Goal: Transaction & Acquisition: Purchase product/service

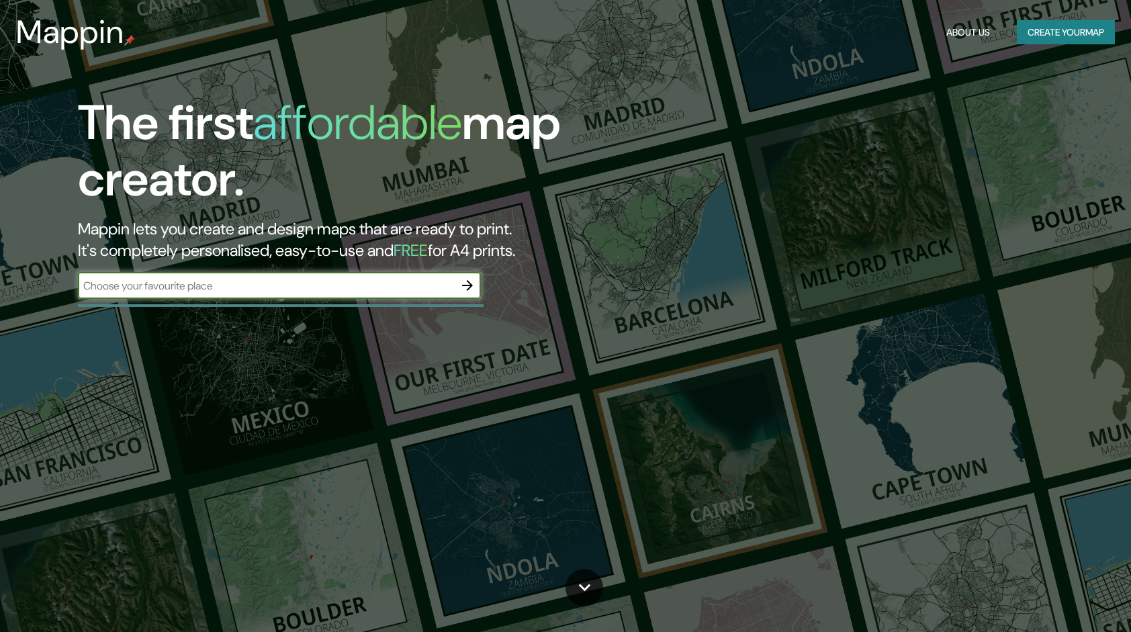
click at [405, 284] on input "text" at bounding box center [266, 285] width 376 height 15
type input "Perú"
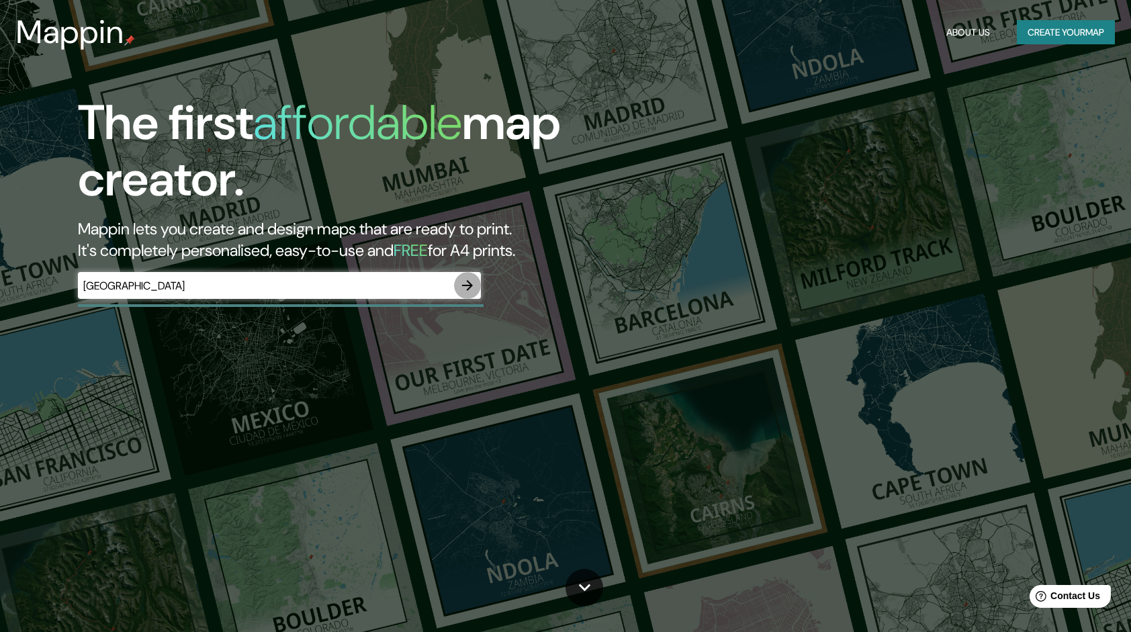
click at [463, 283] on icon "button" at bounding box center [467, 285] width 16 height 16
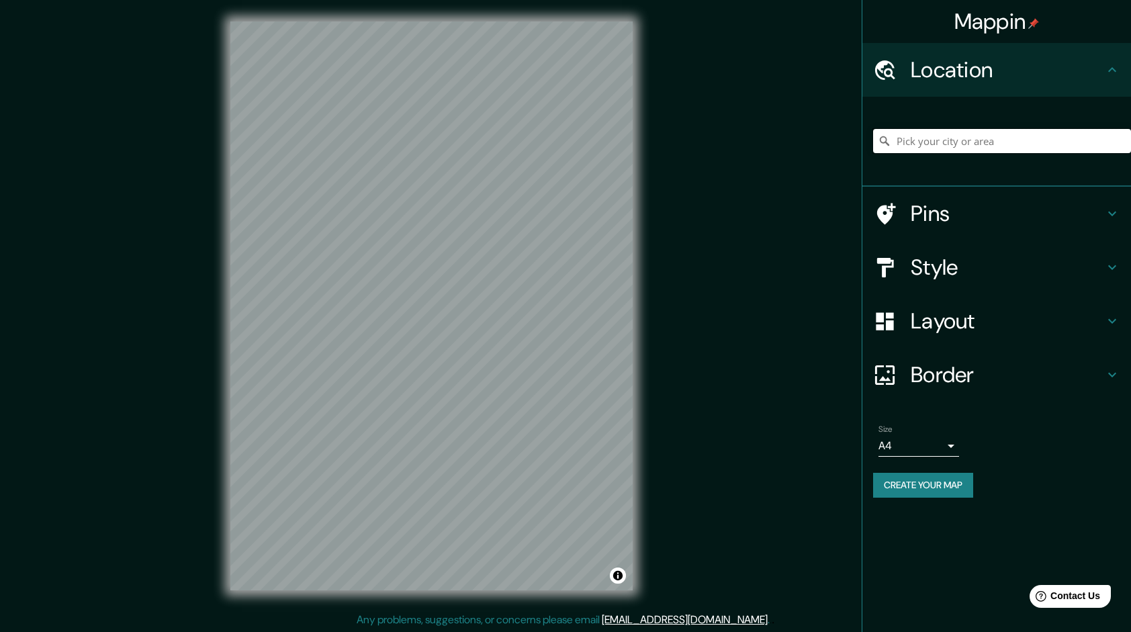
click at [996, 141] on input "Pick your city or area" at bounding box center [1002, 141] width 258 height 24
click at [986, 142] on input "Pick your city or area" at bounding box center [1002, 141] width 258 height 24
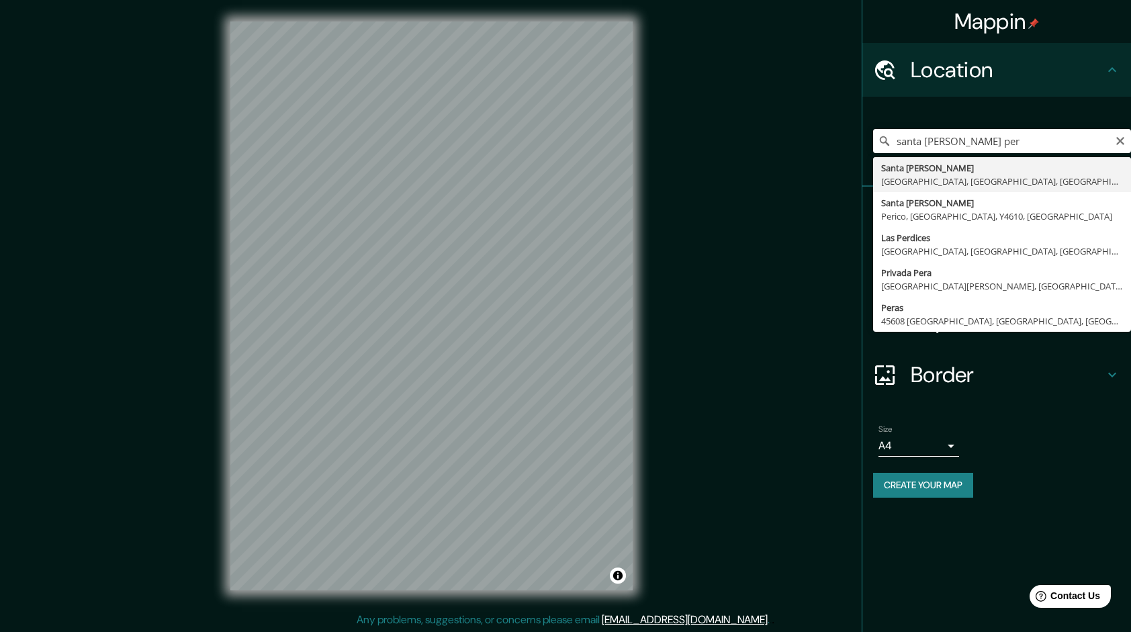
type input "[GEOGRAPHIC_DATA], [GEOGRAPHIC_DATA], [GEOGRAPHIC_DATA], [GEOGRAPHIC_DATA]"
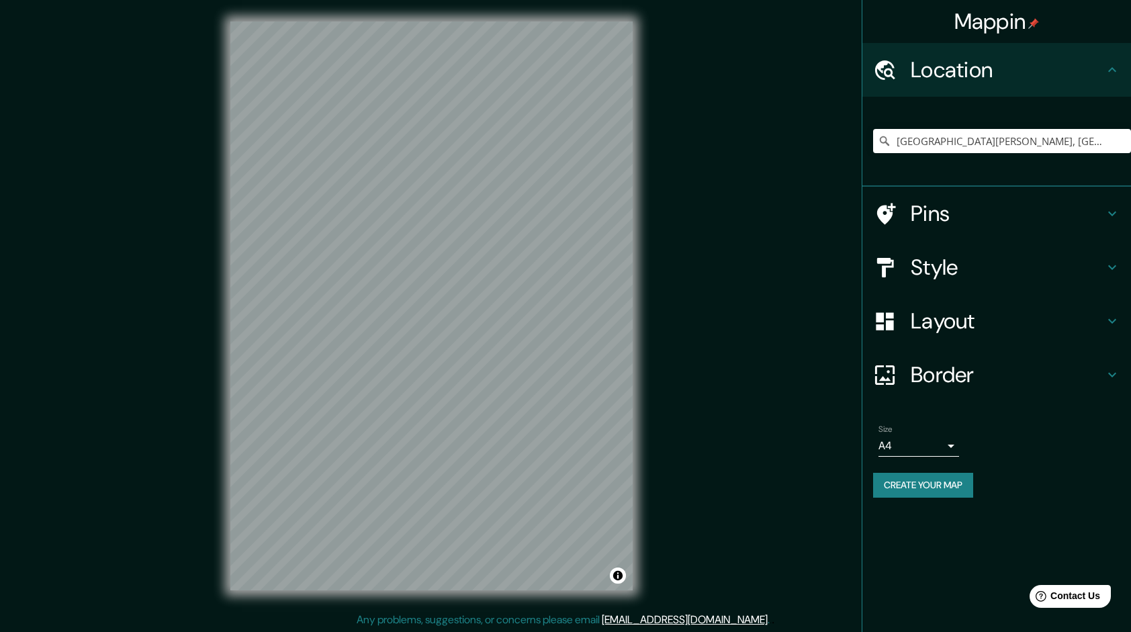
click at [983, 277] on h4 "Style" at bounding box center [1006, 267] width 193 height 27
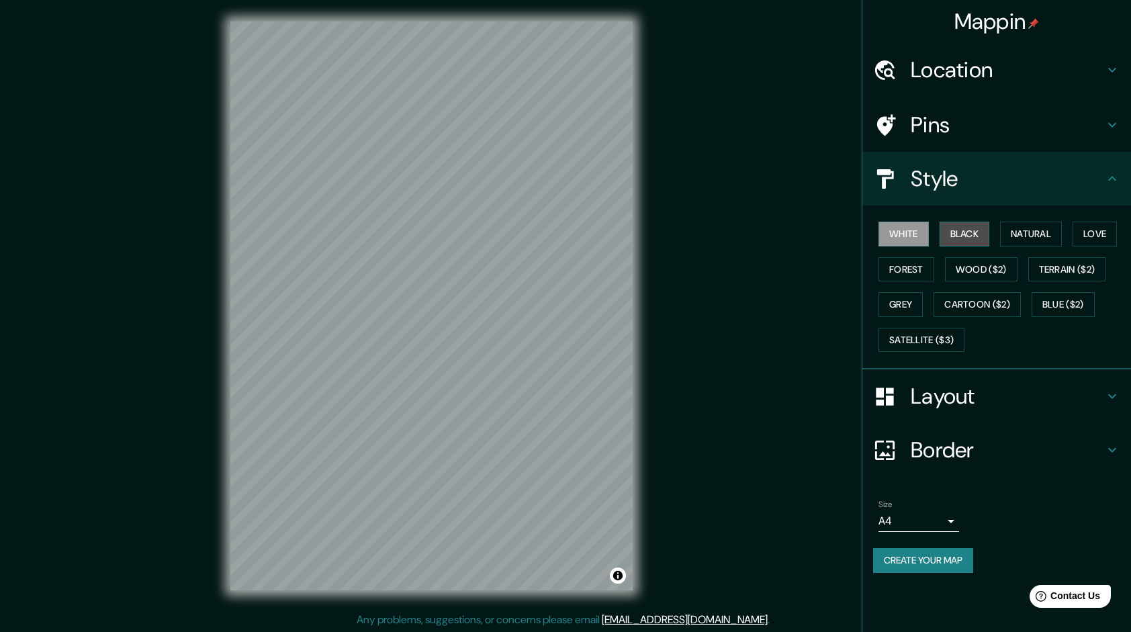
click at [963, 228] on button "Black" at bounding box center [964, 234] width 50 height 25
click at [931, 513] on body "Mappin Location Santa Anita, Lima, Provincia de Lima, Perú Pins Style White Bla…" at bounding box center [565, 316] width 1131 height 632
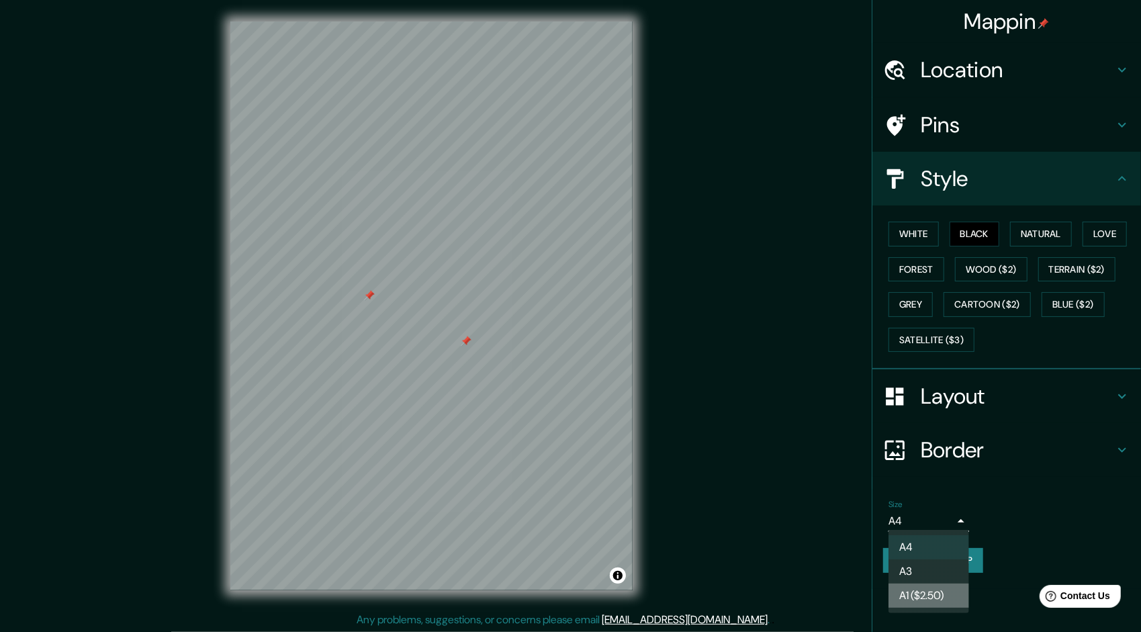
click at [941, 589] on li "A1 ($2.50)" at bounding box center [928, 595] width 81 height 24
click at [951, 521] on body "Mappin Location Santa Anita, Lima, Provincia de Lima, Perú Pins Style White Bla…" at bounding box center [570, 316] width 1141 height 632
click at [944, 562] on li "A3" at bounding box center [928, 571] width 81 height 24
click at [941, 514] on body "Mappin Location Santa Anita, Lima, Provincia de Lima, Perú Pins Style White Bla…" at bounding box center [570, 316] width 1141 height 632
click at [945, 592] on li "A1 ($2.50)" at bounding box center [928, 595] width 81 height 24
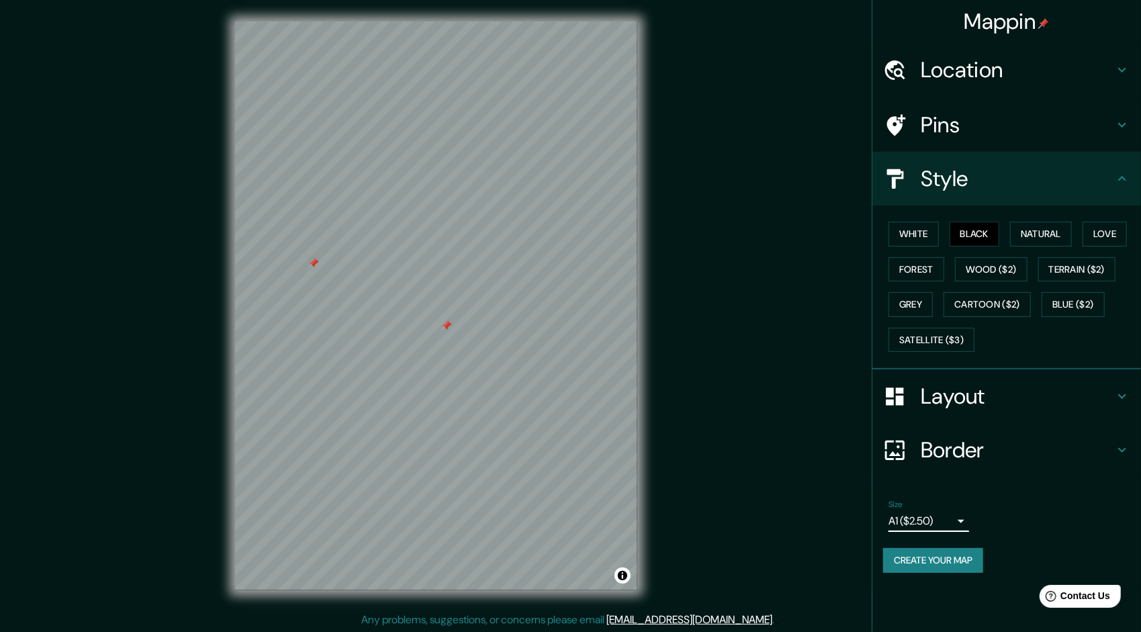
click at [947, 512] on body "Mappin Location Santa Anita, Lima, Provincia de Lima, Perú Pins Style White Bla…" at bounding box center [570, 316] width 1141 height 632
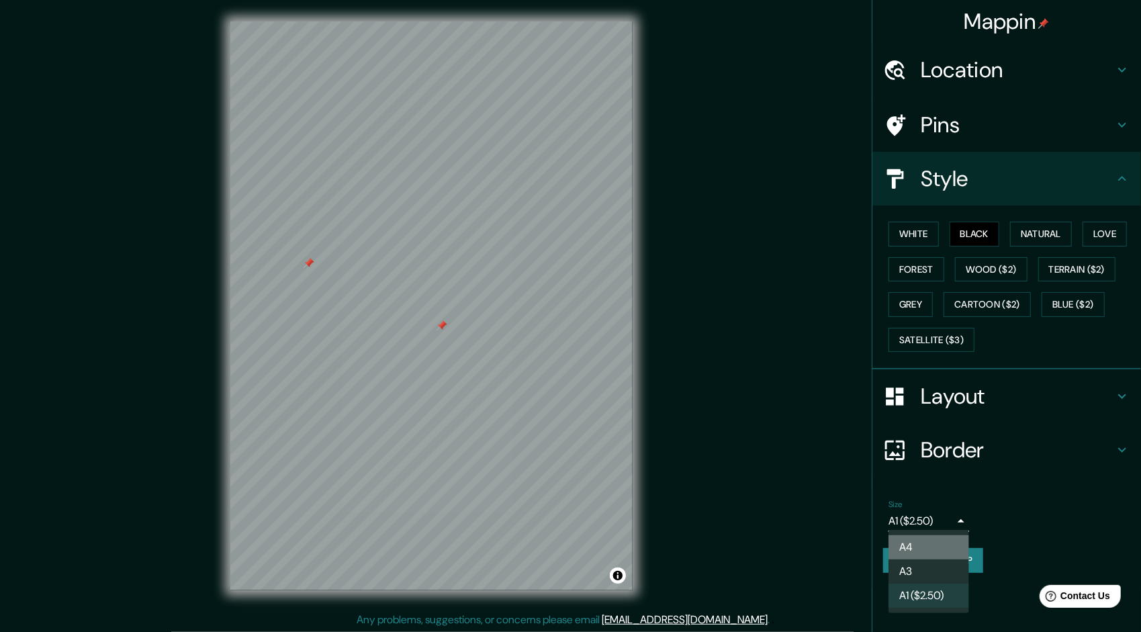
click at [943, 538] on li "A4" at bounding box center [928, 547] width 81 height 24
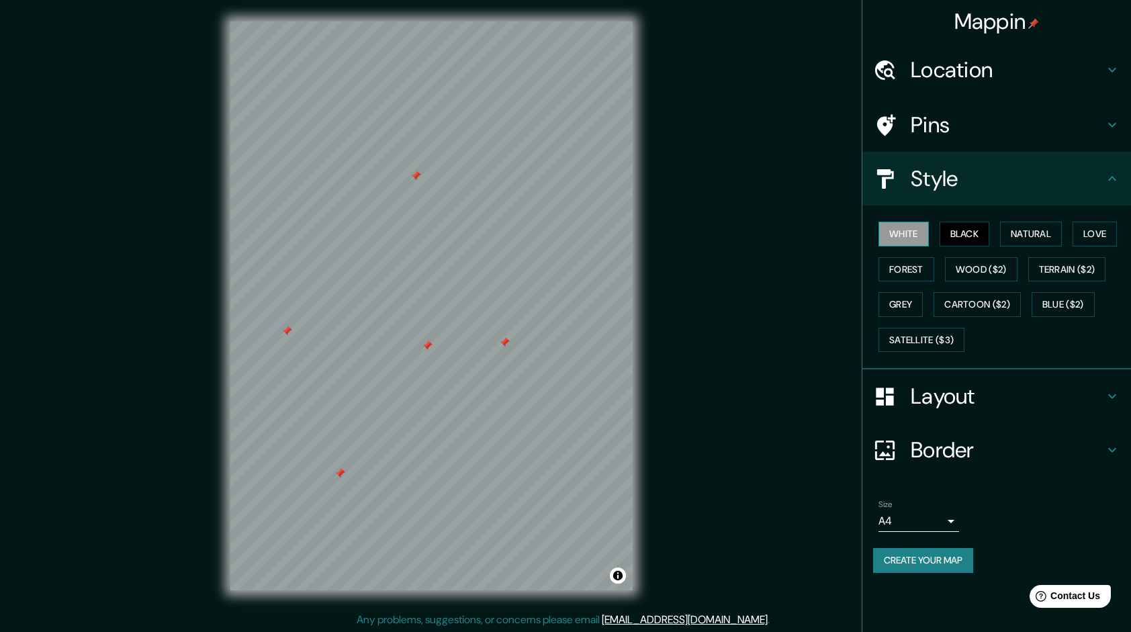
click at [916, 240] on button "White" at bounding box center [903, 234] width 50 height 25
click at [949, 232] on button "Black" at bounding box center [964, 234] width 50 height 25
click at [1000, 396] on h4 "Layout" at bounding box center [1006, 396] width 193 height 27
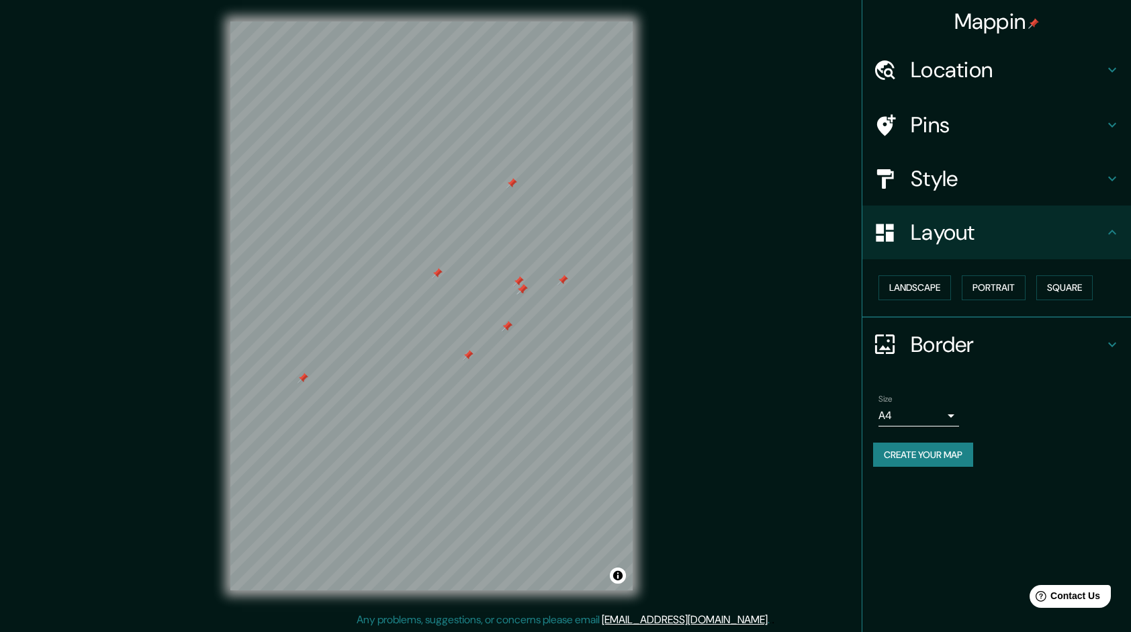
click at [994, 189] on h4 "Style" at bounding box center [1006, 178] width 193 height 27
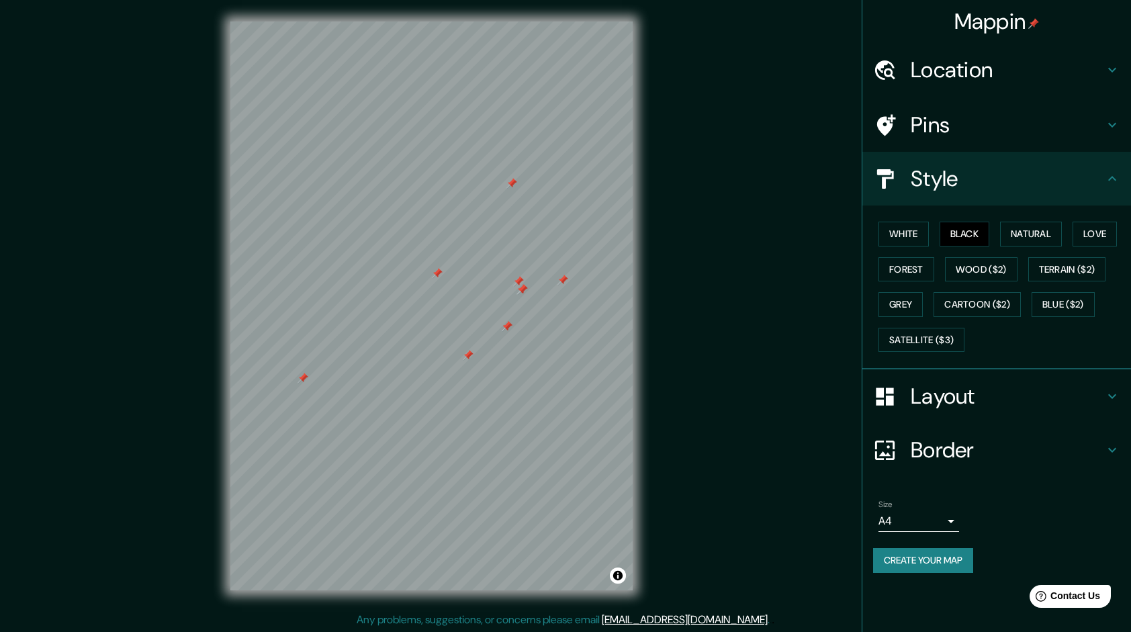
click at [935, 436] on h4 "Border" at bounding box center [1006, 449] width 193 height 27
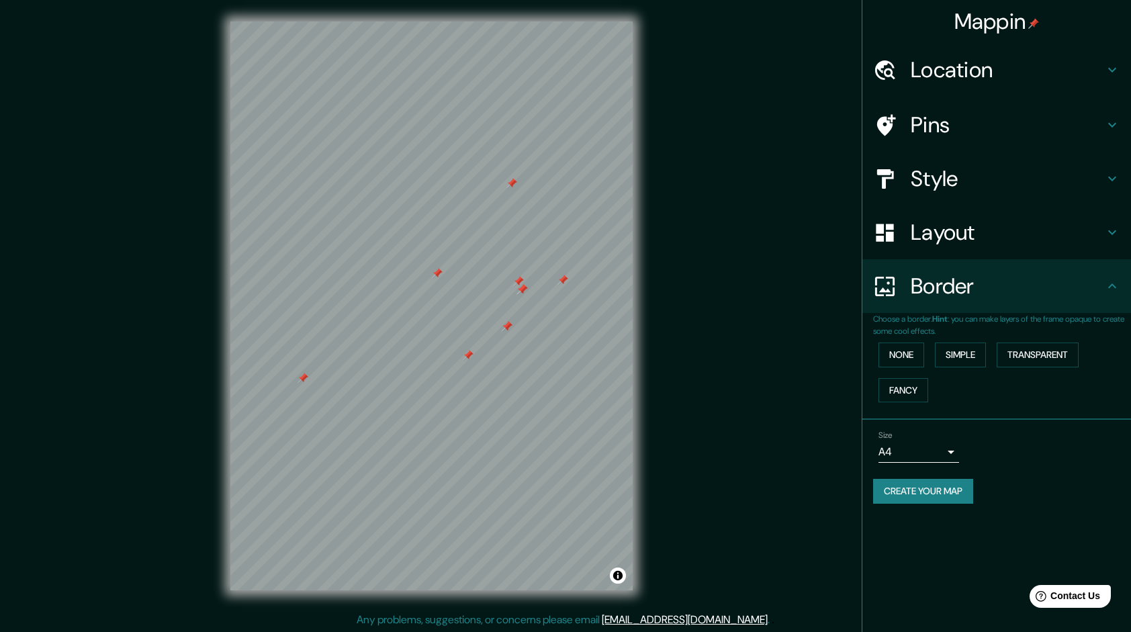
click at [992, 285] on h4 "Border" at bounding box center [1006, 286] width 193 height 27
click at [984, 179] on h4 "Style" at bounding box center [1006, 178] width 193 height 27
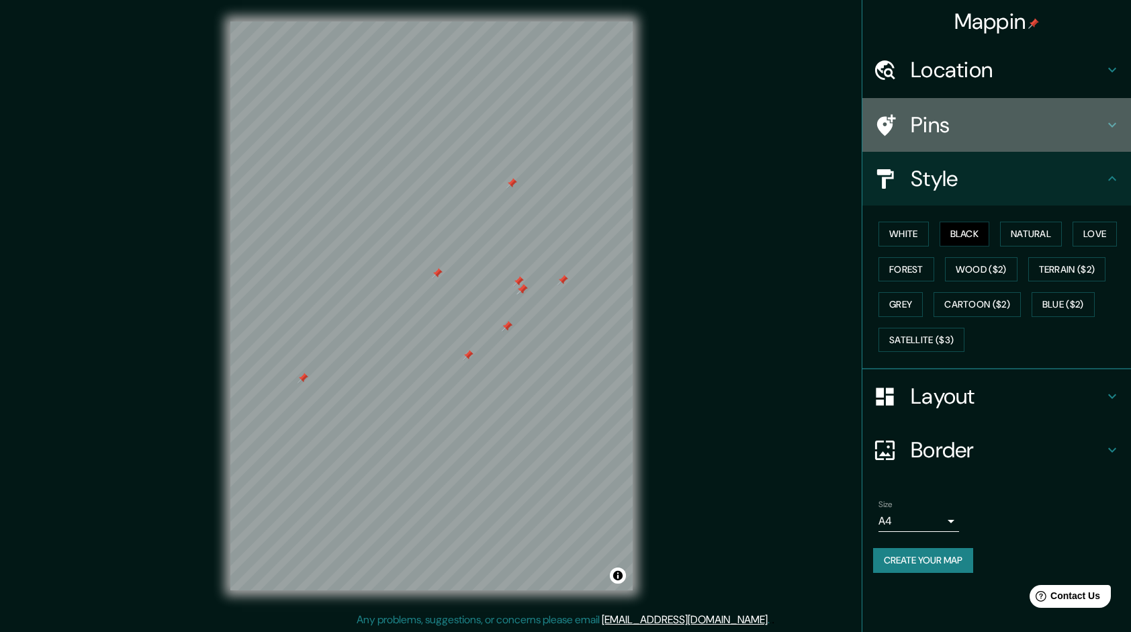
click at [996, 130] on h4 "Pins" at bounding box center [1006, 124] width 193 height 27
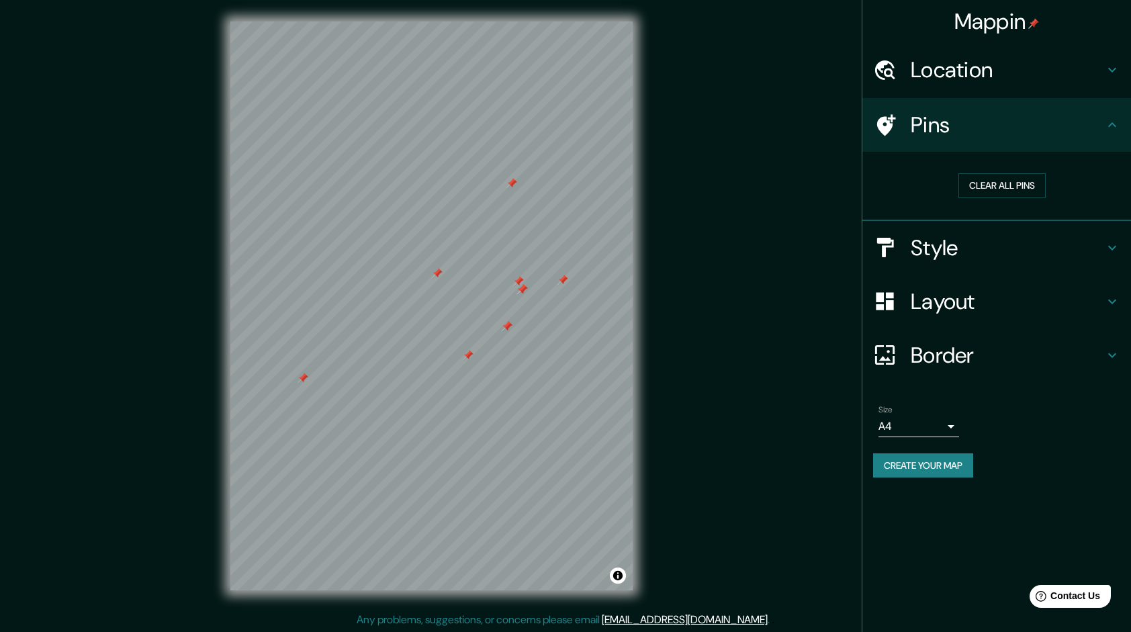
click at [972, 255] on h4 "Style" at bounding box center [1006, 247] width 193 height 27
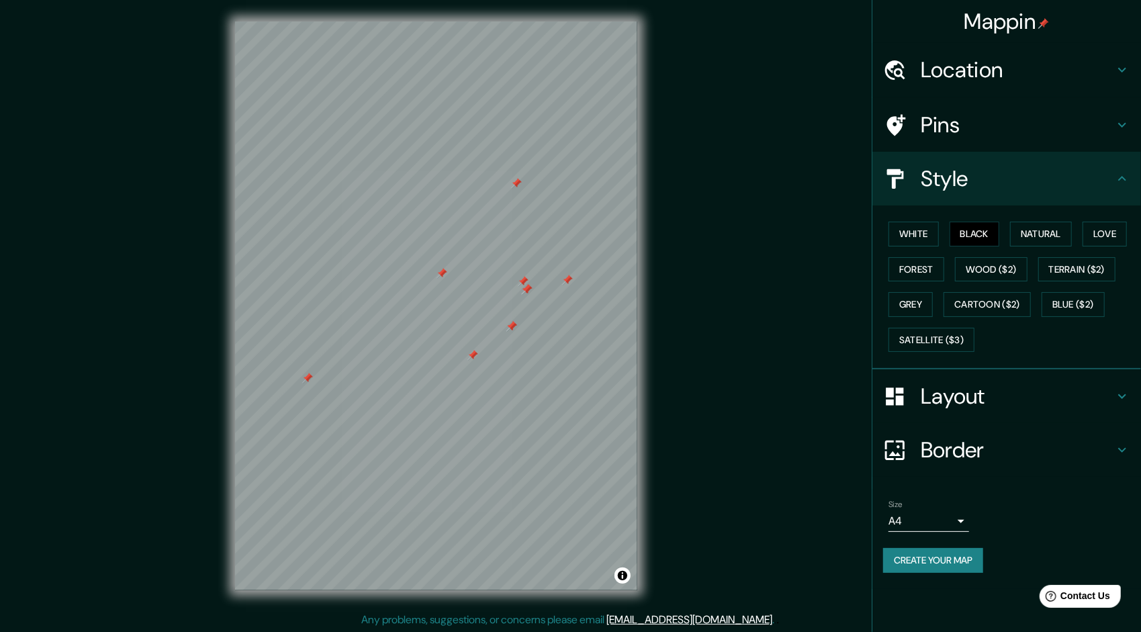
click at [933, 518] on body "Mappin Location Santa Anita, Lima, Provincia de Lima, Perú Pins Style White Bla…" at bounding box center [570, 316] width 1141 height 632
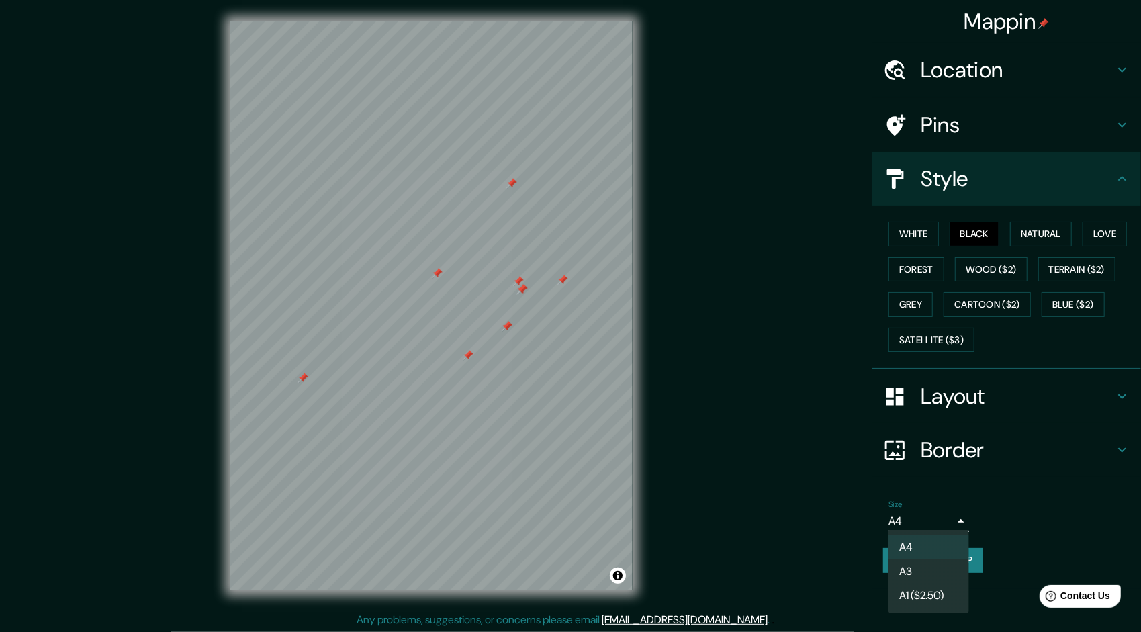
click at [914, 570] on li "A3" at bounding box center [928, 571] width 81 height 24
type input "a4"
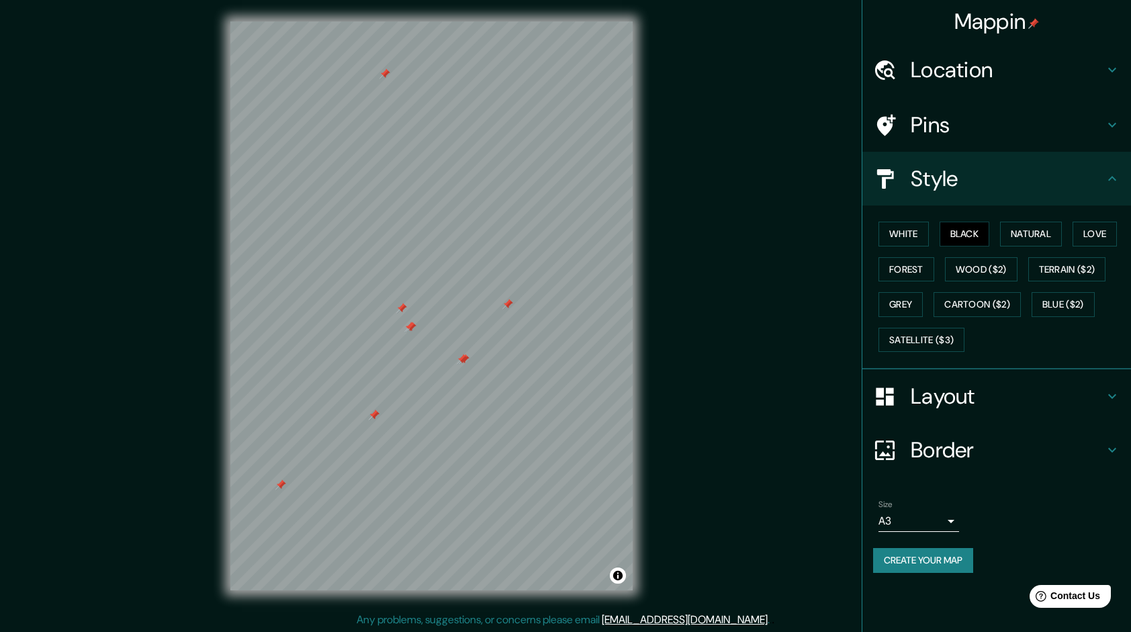
click at [411, 328] on div at bounding box center [410, 327] width 11 height 11
click at [408, 324] on div at bounding box center [409, 327] width 11 height 11
click at [403, 309] on div at bounding box center [401, 308] width 11 height 11
click at [505, 304] on div at bounding box center [507, 304] width 11 height 11
click at [462, 357] on div at bounding box center [462, 359] width 11 height 11
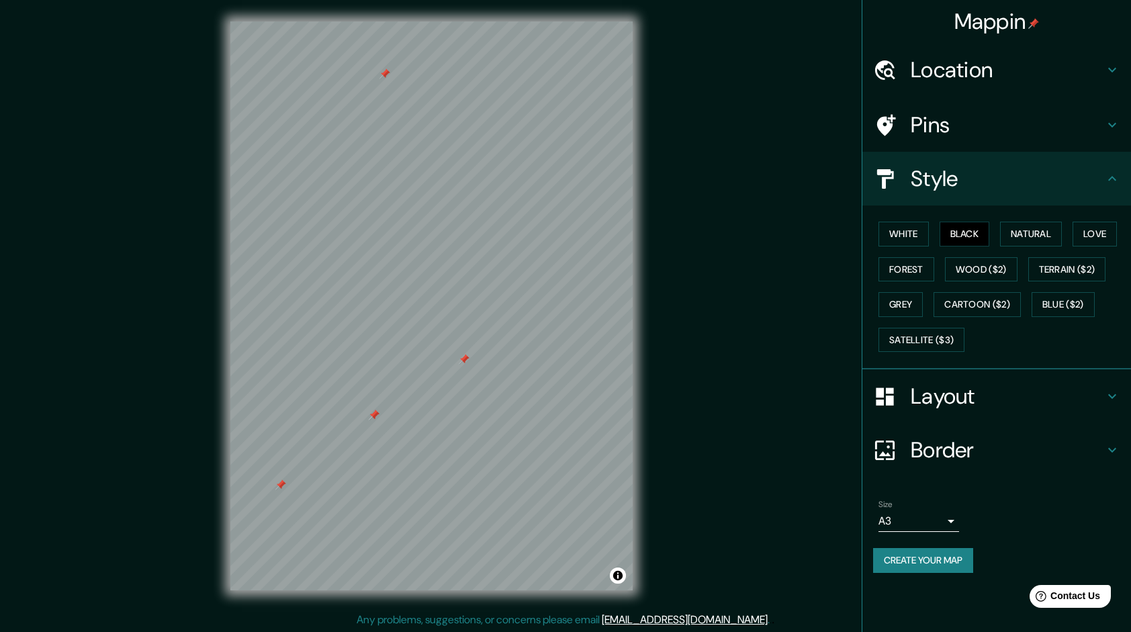
click at [464, 356] on div at bounding box center [464, 359] width 11 height 11
click at [372, 415] on div at bounding box center [374, 415] width 11 height 11
click at [375, 415] on div at bounding box center [374, 415] width 11 height 11
click at [281, 485] on div at bounding box center [280, 484] width 11 height 11
click at [384, 76] on div at bounding box center [384, 73] width 11 height 11
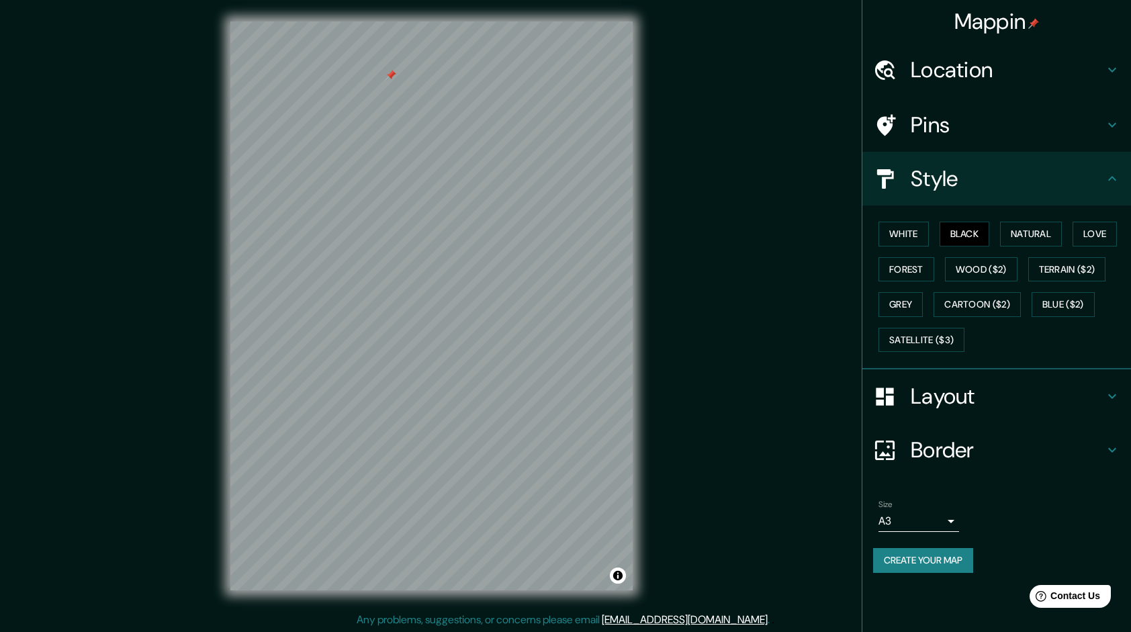
click at [391, 75] on div at bounding box center [390, 75] width 11 height 11
click at [926, 556] on button "Create your map" at bounding box center [923, 560] width 100 height 25
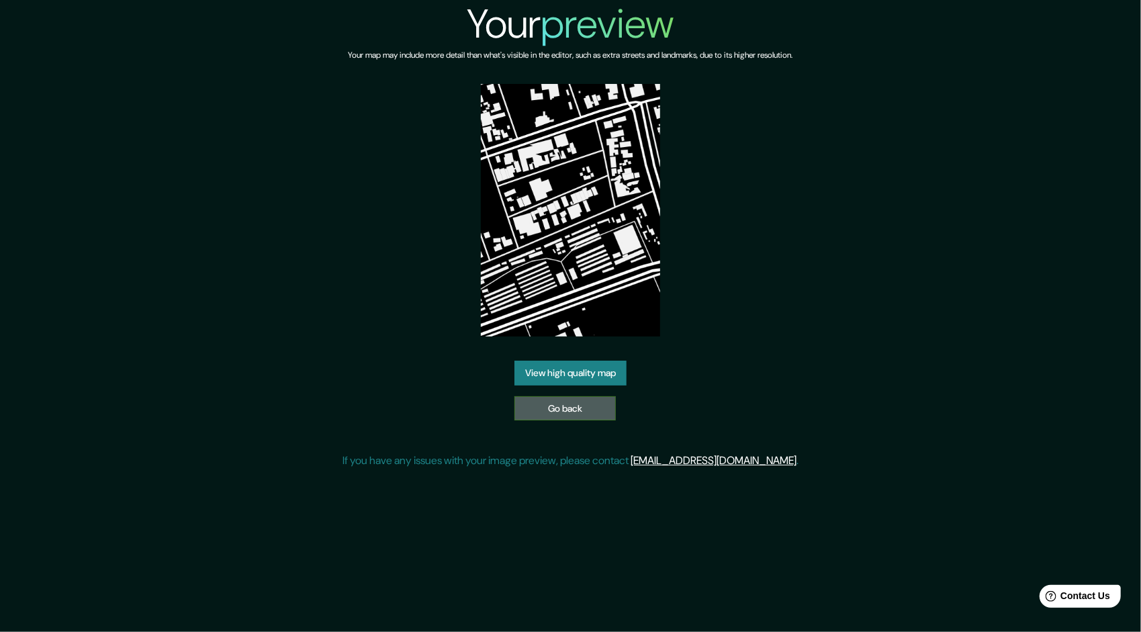
click at [583, 407] on link "Go back" at bounding box center [564, 408] width 101 height 25
click at [590, 363] on link "View high quality map" at bounding box center [570, 373] width 112 height 25
click at [533, 169] on img at bounding box center [570, 210] width 179 height 252
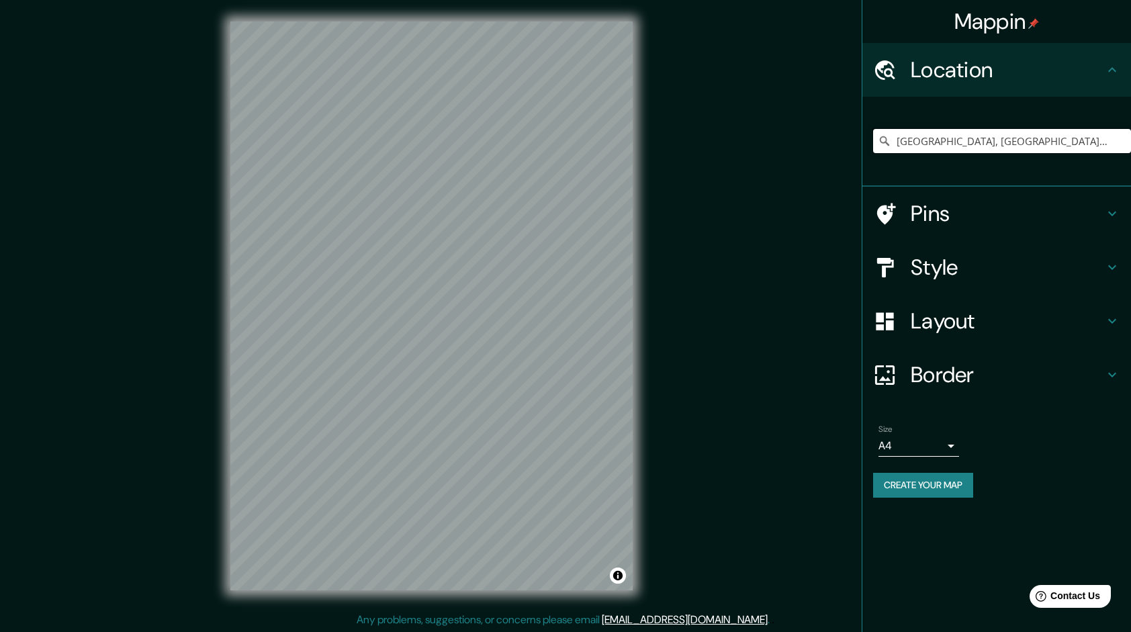
click at [1078, 132] on input "[GEOGRAPHIC_DATA], [GEOGRAPHIC_DATA], [GEOGRAPHIC_DATA], [GEOGRAPHIC_DATA]" at bounding box center [1002, 141] width 258 height 24
click at [1098, 141] on input "[GEOGRAPHIC_DATA], [GEOGRAPHIC_DATA], [GEOGRAPHIC_DATA], [GEOGRAPHIC_DATA]" at bounding box center [1002, 141] width 258 height 24
click at [1074, 136] on input "[GEOGRAPHIC_DATA], [GEOGRAPHIC_DATA], [GEOGRAPHIC_DATA], [GEOGRAPHIC_DATA]" at bounding box center [1002, 141] width 258 height 24
click at [1067, 142] on input "[GEOGRAPHIC_DATA], [GEOGRAPHIC_DATA], [GEOGRAPHIC_DATA], [GEOGRAPHIC_DATA]" at bounding box center [1002, 141] width 258 height 24
click at [1093, 139] on input "[GEOGRAPHIC_DATA], [GEOGRAPHIC_DATA], [GEOGRAPHIC_DATA], [GEOGRAPHIC_DATA]" at bounding box center [1002, 141] width 258 height 24
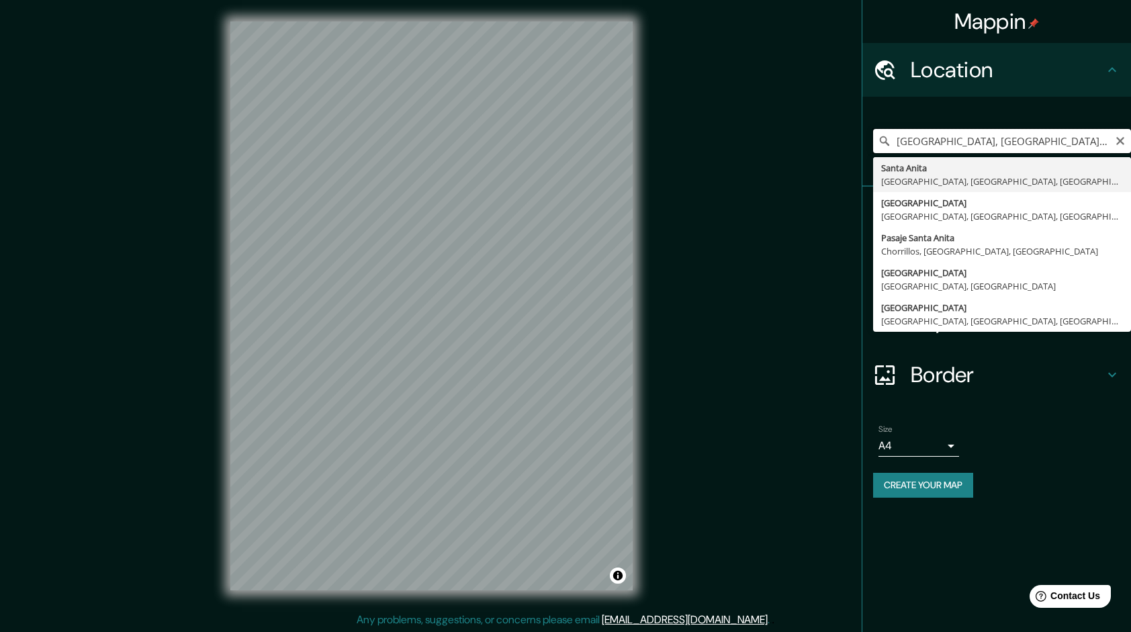
type input "[GEOGRAPHIC_DATA], [GEOGRAPHIC_DATA], [GEOGRAPHIC_DATA], [GEOGRAPHIC_DATA]"
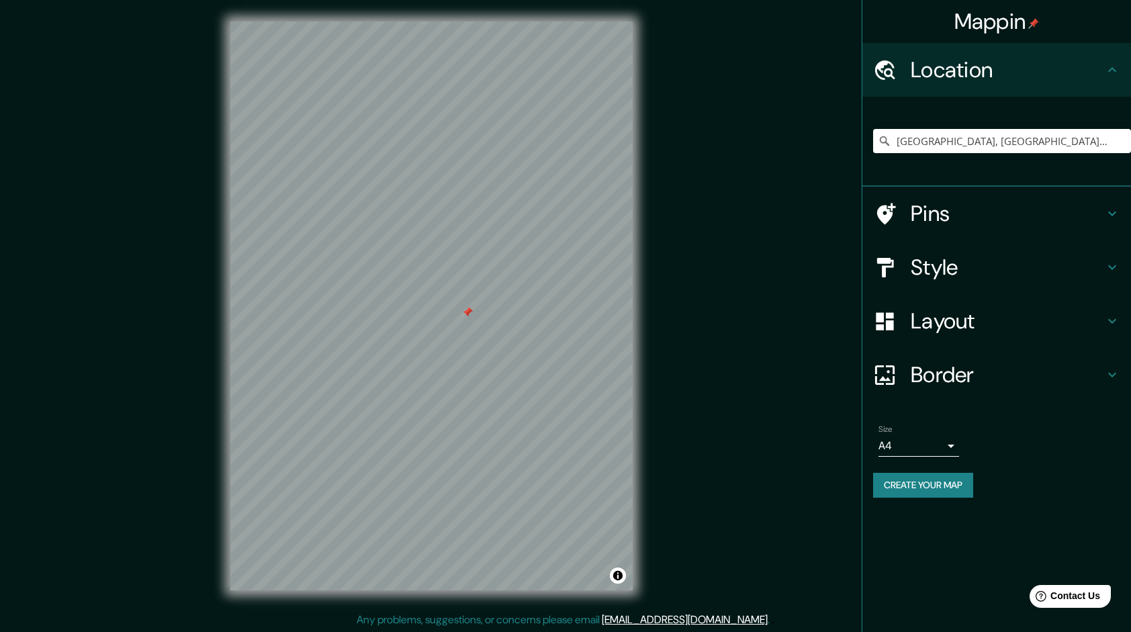
click at [463, 312] on div at bounding box center [467, 312] width 11 height 11
click at [616, 577] on button "Toggle attribution" at bounding box center [618, 575] width 16 height 16
click at [1018, 215] on h4 "Pins" at bounding box center [1006, 213] width 193 height 27
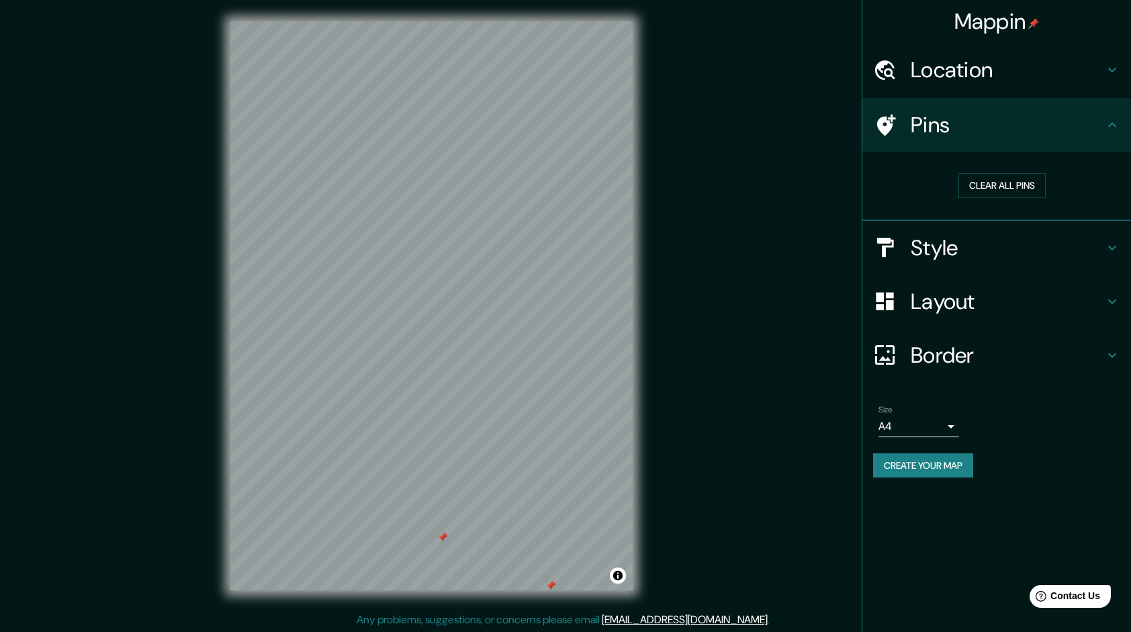
click at [1036, 139] on div "Pins" at bounding box center [996, 125] width 269 height 54
click at [999, 240] on h4 "Style" at bounding box center [1006, 247] width 193 height 27
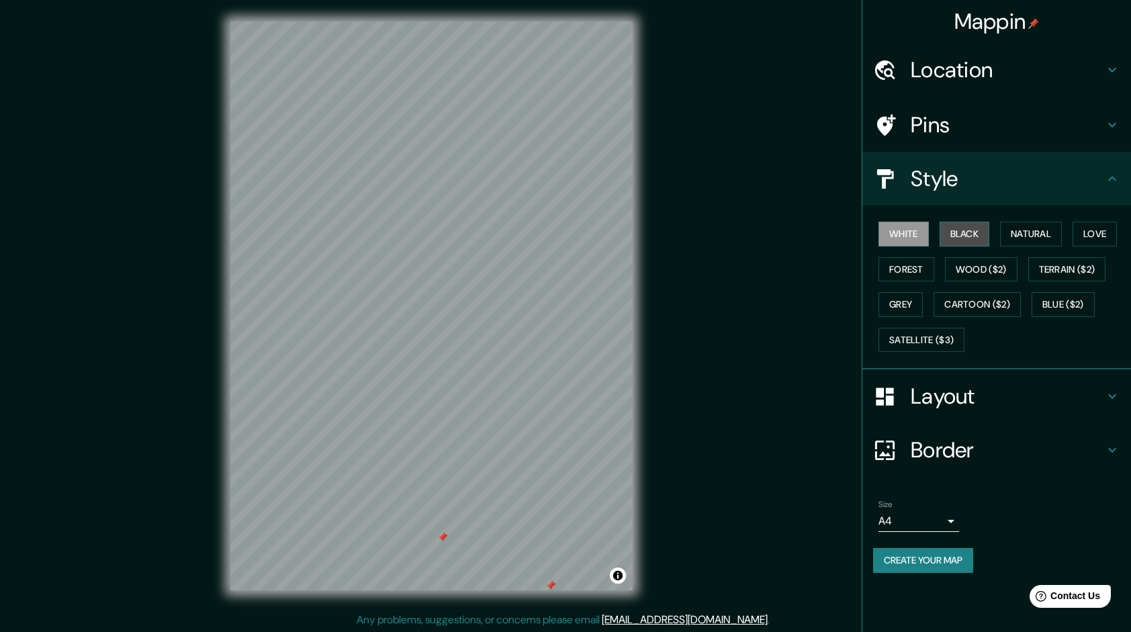
click at [983, 235] on button "Black" at bounding box center [964, 234] width 50 height 25
click at [553, 440] on div at bounding box center [552, 439] width 11 height 11
click at [465, 21] on div at bounding box center [431, 21] width 402 height 0
click at [465, 247] on div at bounding box center [470, 250] width 11 height 11
click at [465, 247] on div at bounding box center [469, 251] width 11 height 11
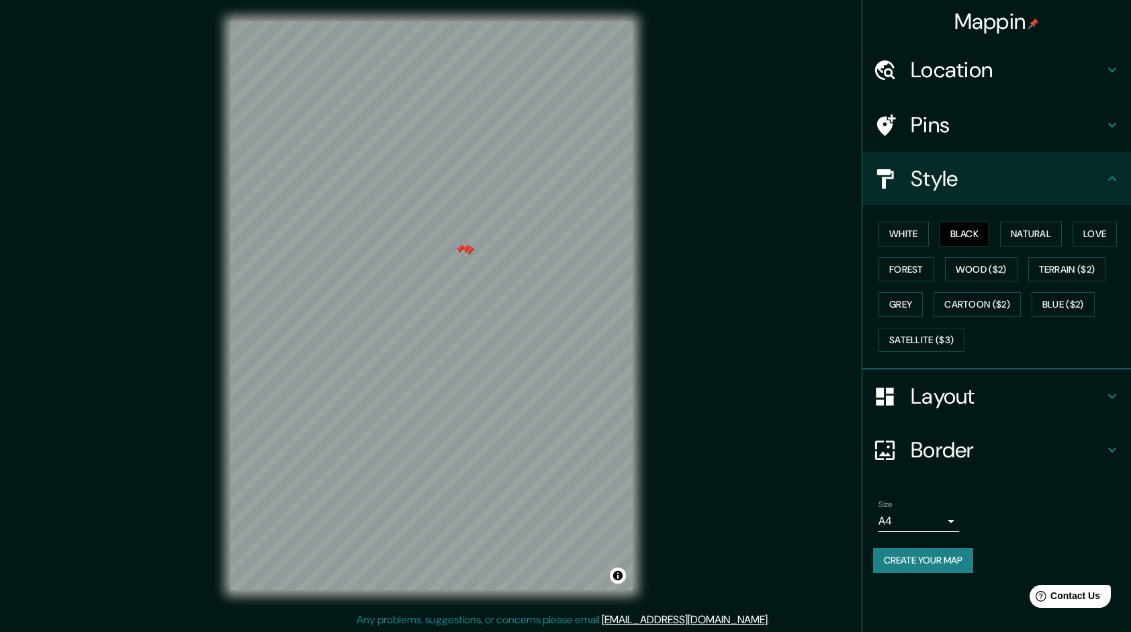
click at [465, 246] on div at bounding box center [469, 251] width 11 height 11
click at [465, 246] on div at bounding box center [466, 249] width 11 height 11
click at [460, 249] on div at bounding box center [460, 249] width 11 height 11
click at [426, 209] on div at bounding box center [423, 210] width 11 height 11
click at [422, 210] on div at bounding box center [423, 210] width 11 height 11
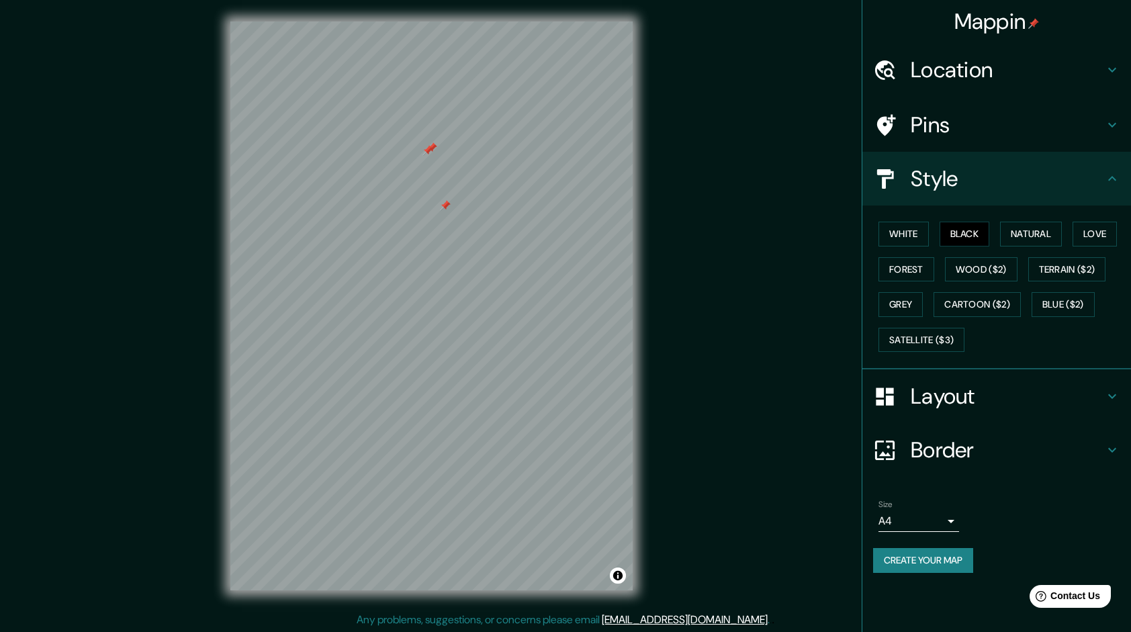
click at [440, 21] on div at bounding box center [431, 21] width 402 height 0
click at [446, 193] on div at bounding box center [445, 195] width 11 height 11
click at [434, 147] on div at bounding box center [431, 151] width 11 height 11
click at [434, 148] on div at bounding box center [435, 149] width 11 height 11
click at [459, 146] on div at bounding box center [462, 141] width 11 height 11
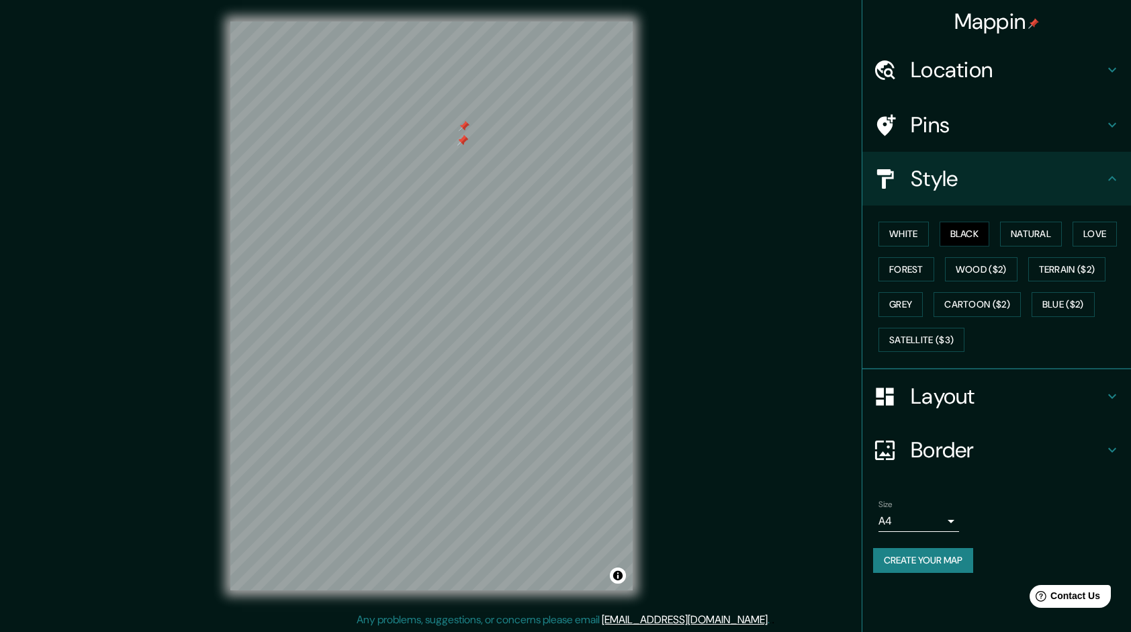
drag, startPoint x: 459, startPoint y: 160, endPoint x: 459, endPoint y: 171, distance: 10.7
click at [459, 146] on div at bounding box center [462, 141] width 11 height 11
drag, startPoint x: 459, startPoint y: 171, endPoint x: 457, endPoint y: 183, distance: 12.3
click at [459, 177] on div at bounding box center [464, 171] width 11 height 11
click at [442, 254] on div at bounding box center [442, 259] width 11 height 11
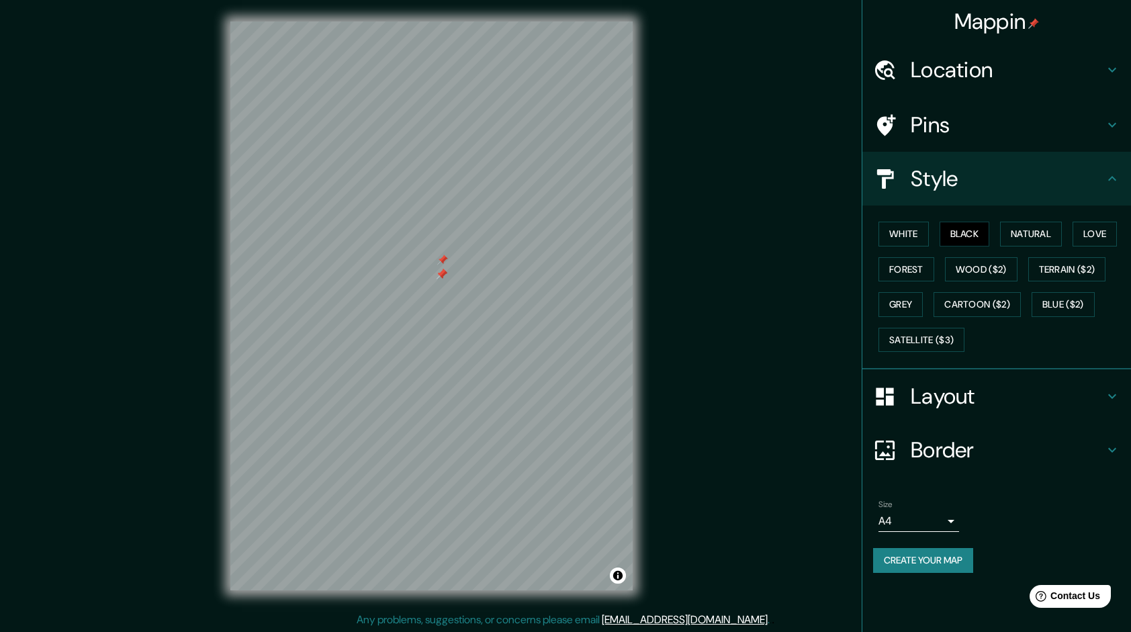
click at [442, 255] on div at bounding box center [442, 259] width 11 height 11
click at [443, 273] on div at bounding box center [441, 274] width 11 height 11
click at [444, 269] on div at bounding box center [441, 274] width 11 height 11
click at [442, 270] on div at bounding box center [441, 274] width 11 height 11
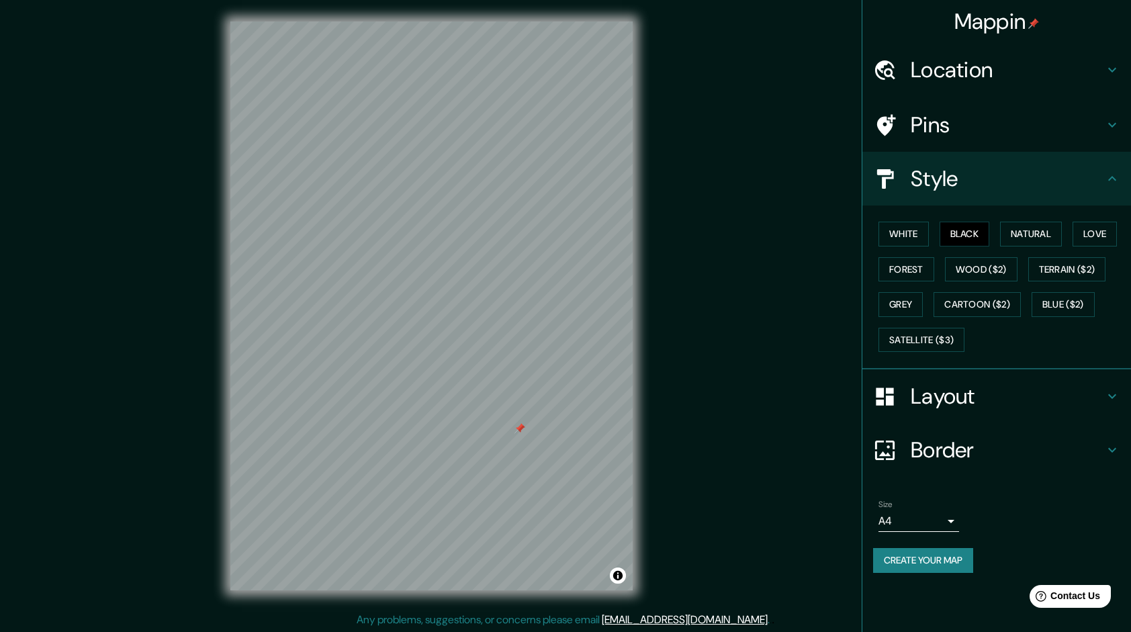
click at [515, 21] on div at bounding box center [431, 21] width 402 height 0
click at [536, 385] on div at bounding box center [540, 382] width 11 height 11
click at [538, 383] on div at bounding box center [540, 382] width 11 height 11
click at [539, 382] on div at bounding box center [538, 382] width 11 height 11
click at [928, 555] on button "Create your map" at bounding box center [923, 560] width 100 height 25
